Goal: Task Accomplishment & Management: Complete application form

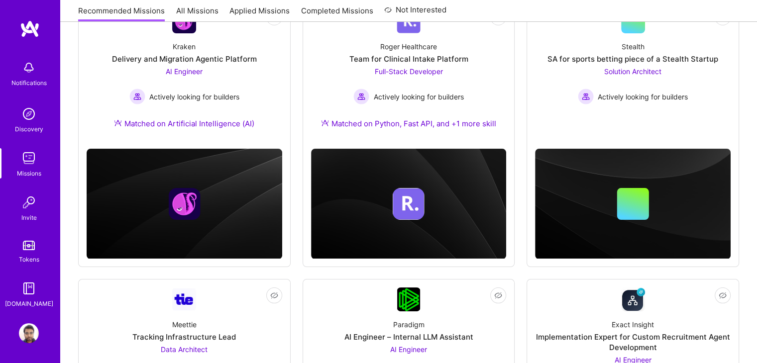
scroll to position [168, 0]
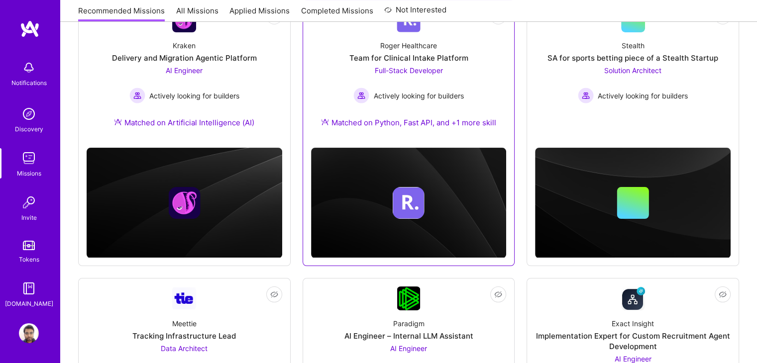
click at [458, 58] on div "Team for Clinical Intake Platform" at bounding box center [408, 58] width 119 height 10
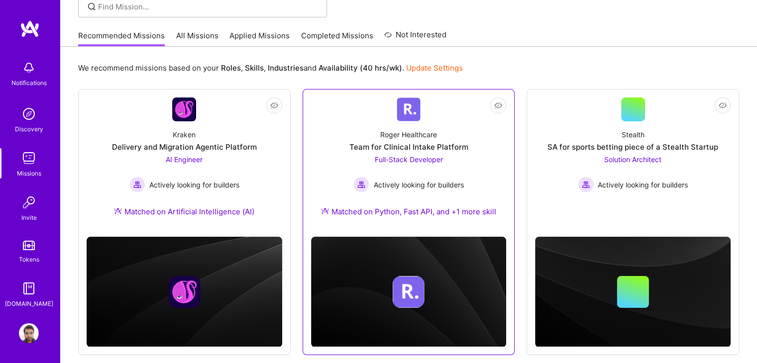
scroll to position [58, 0]
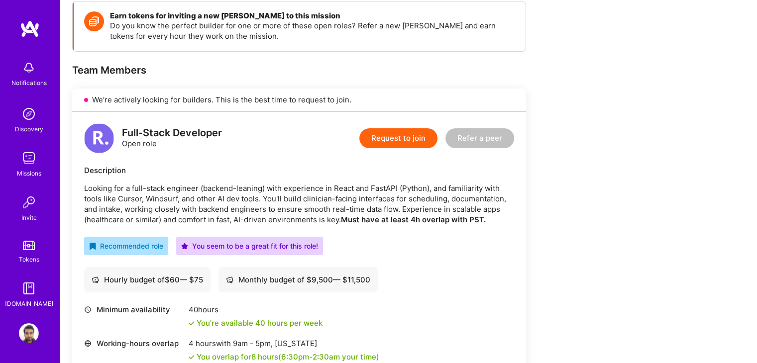
scroll to position [129, 0]
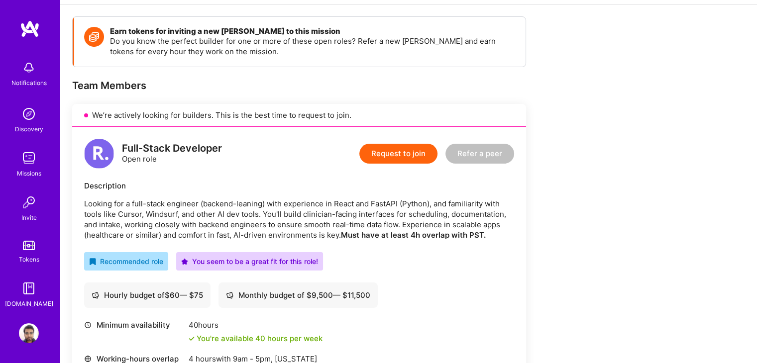
click at [374, 157] on button "Request to join" at bounding box center [398, 154] width 78 height 20
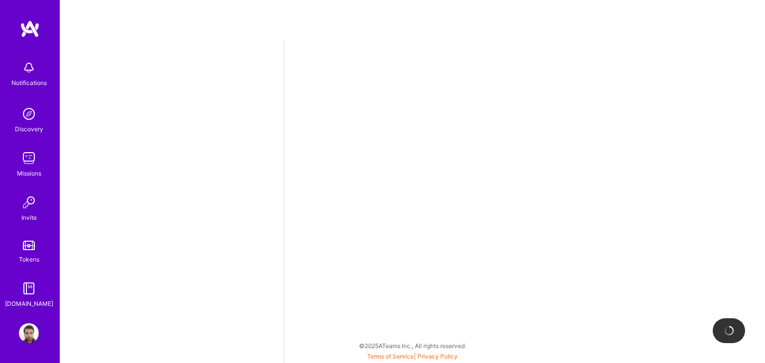
select select "IN"
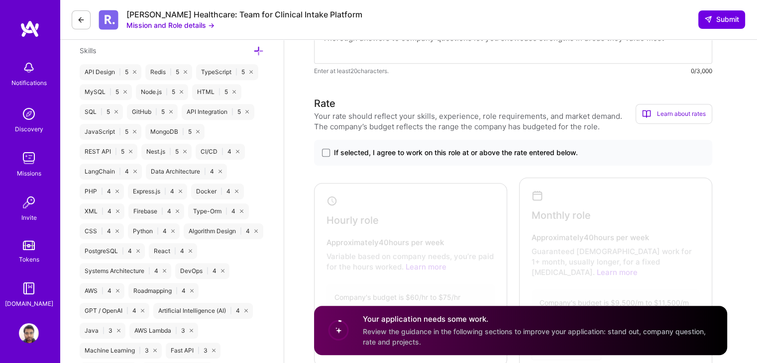
scroll to position [555, 0]
click at [556, 154] on span "If selected, I agree to work on this role at or above the rate entered below." at bounding box center [456, 152] width 244 height 10
click at [0, 0] on input "If selected, I agree to work on this role at or above the rate entered below." at bounding box center [0, 0] width 0 height 0
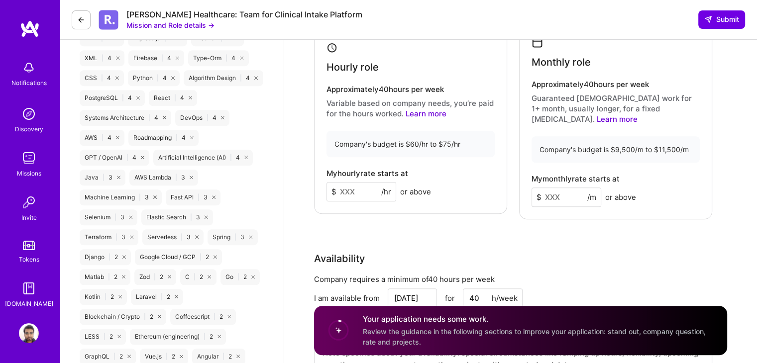
scroll to position [708, 0]
click at [348, 194] on input at bounding box center [362, 191] width 70 height 19
type input "70"
click at [561, 190] on input at bounding box center [567, 196] width 70 height 19
type input "11000"
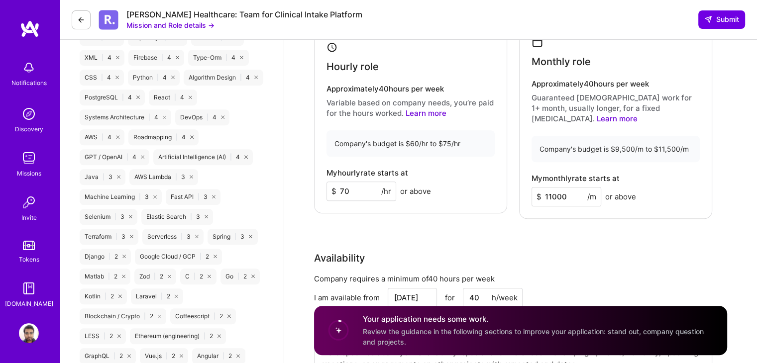
click at [636, 230] on div "Rate Your rate should reflect your skills, experience, role requirements, and m…" at bounding box center [520, 166] width 413 height 449
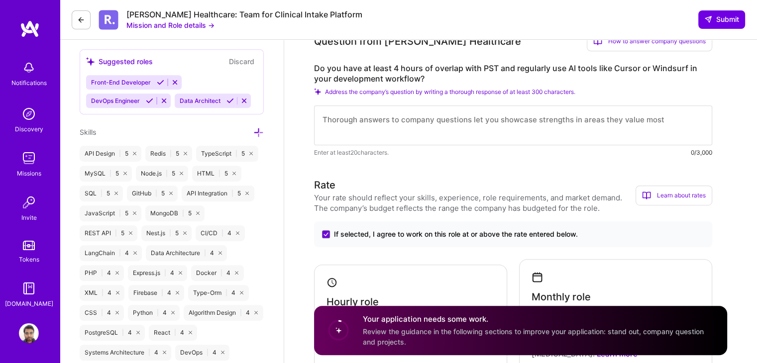
scroll to position [472, 0]
click at [544, 134] on textarea at bounding box center [513, 127] width 398 height 40
click at [569, 132] on textarea at bounding box center [513, 127] width 398 height 40
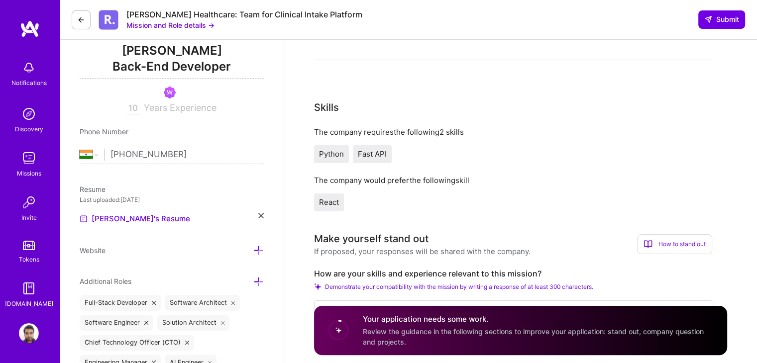
scroll to position [0, 0]
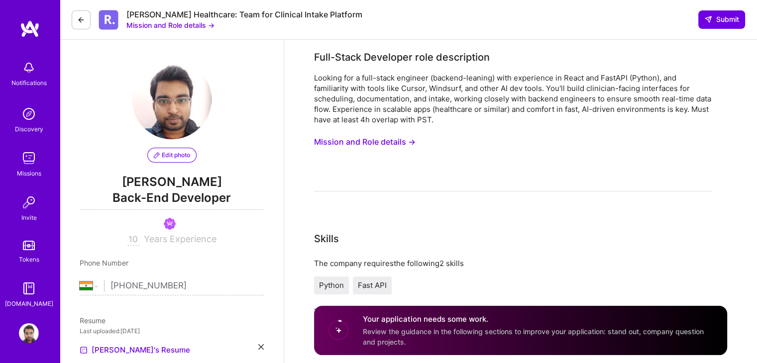
click at [395, 141] on button "Mission and Role details →" at bounding box center [365, 142] width 102 height 18
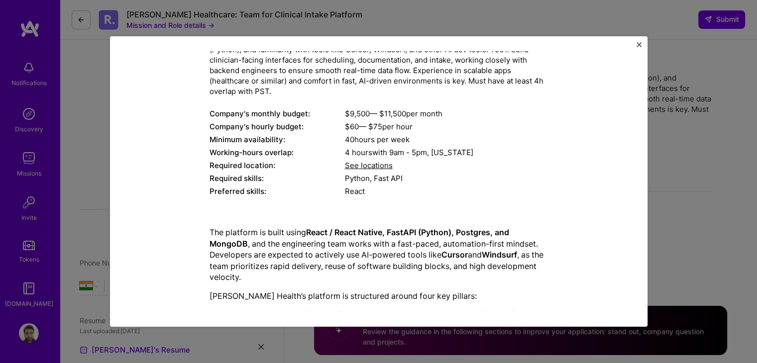
scroll to position [86, 0]
click at [383, 166] on span "See locations" at bounding box center [369, 166] width 48 height 9
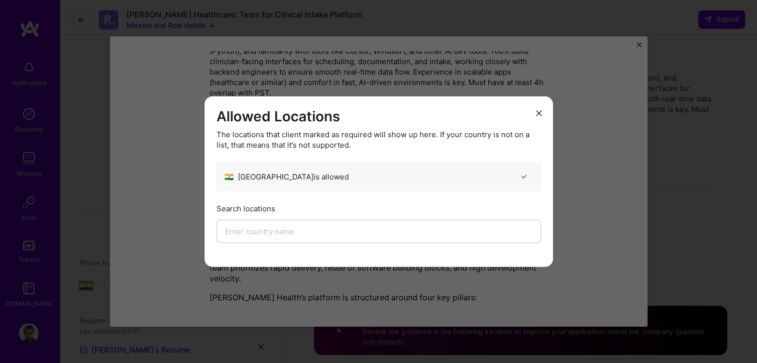
click at [537, 112] on icon "modal" at bounding box center [539, 113] width 6 height 6
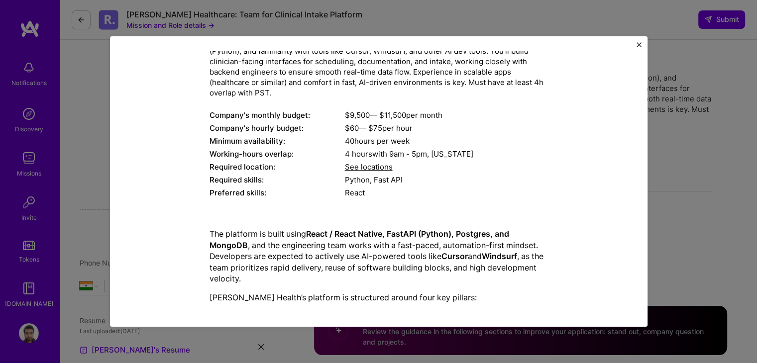
click at [543, 132] on div "$ 60 — $ 75 per hour" at bounding box center [446, 128] width 203 height 10
click at [639, 45] on img "Close" at bounding box center [639, 44] width 5 height 5
